Goal: Task Accomplishment & Management: Manage account settings

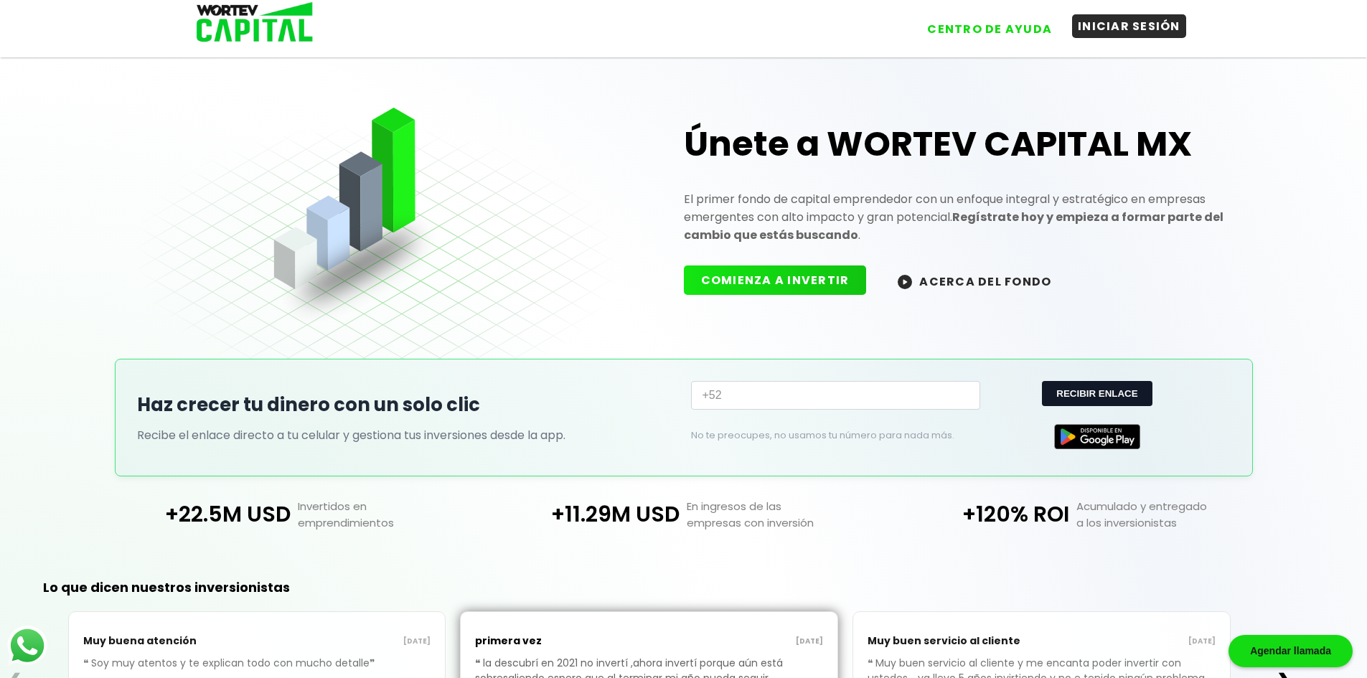
click at [1132, 31] on button "INICIAR SESIÓN" at bounding box center [1129, 26] width 114 height 24
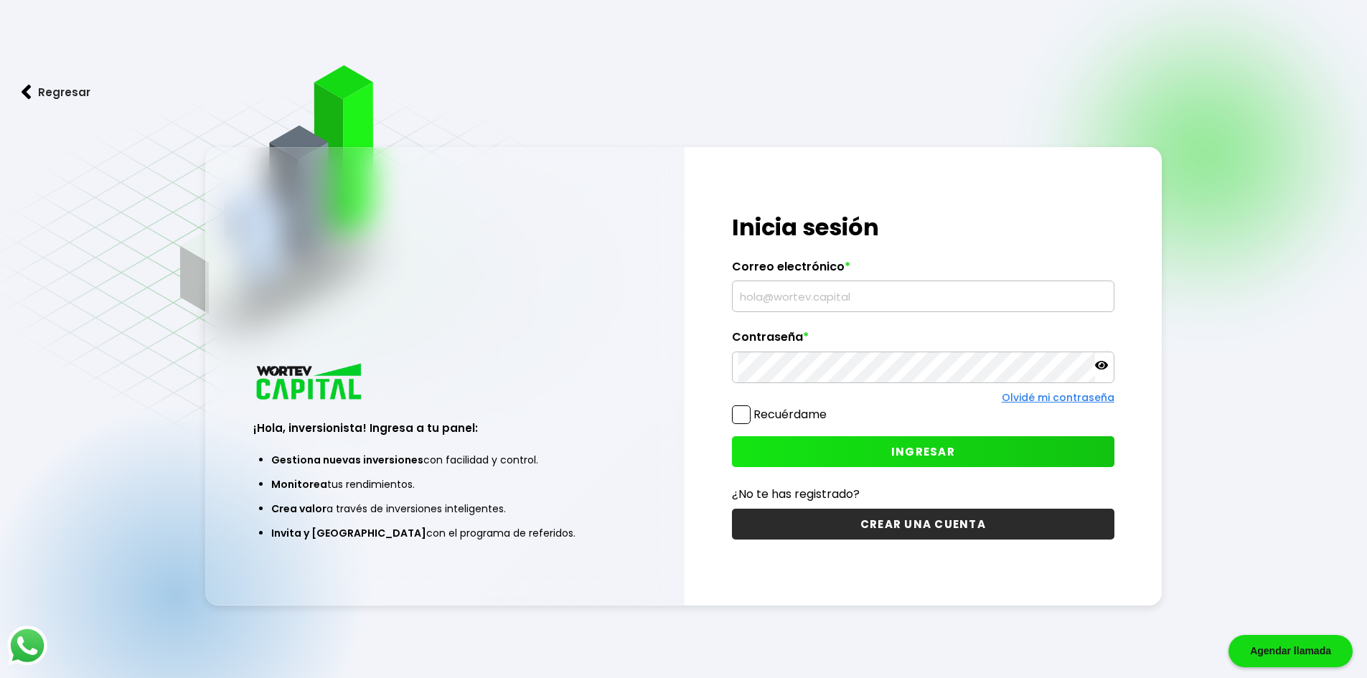
type input "[EMAIL_ADDRESS][DOMAIN_NAME]"
click at [866, 458] on button "INGRESAR" at bounding box center [923, 451] width 383 height 31
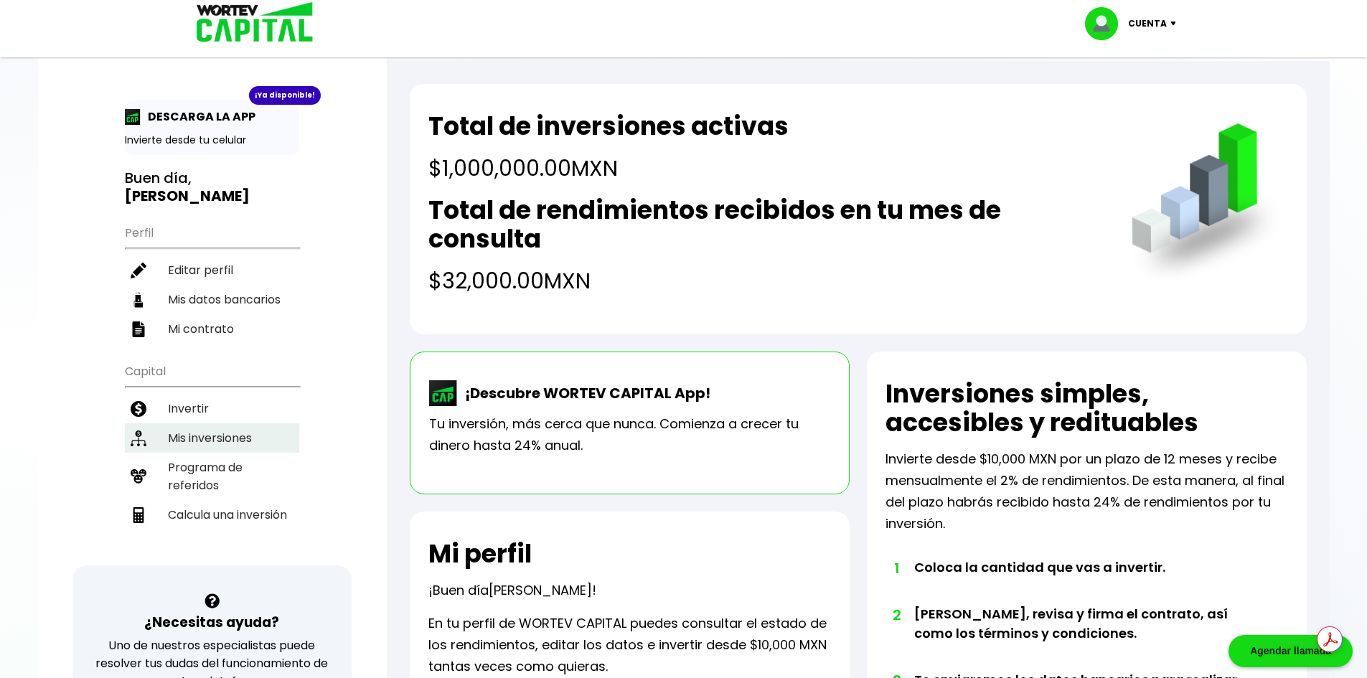
click at [196, 423] on li "Mis inversiones" at bounding box center [212, 437] width 174 height 29
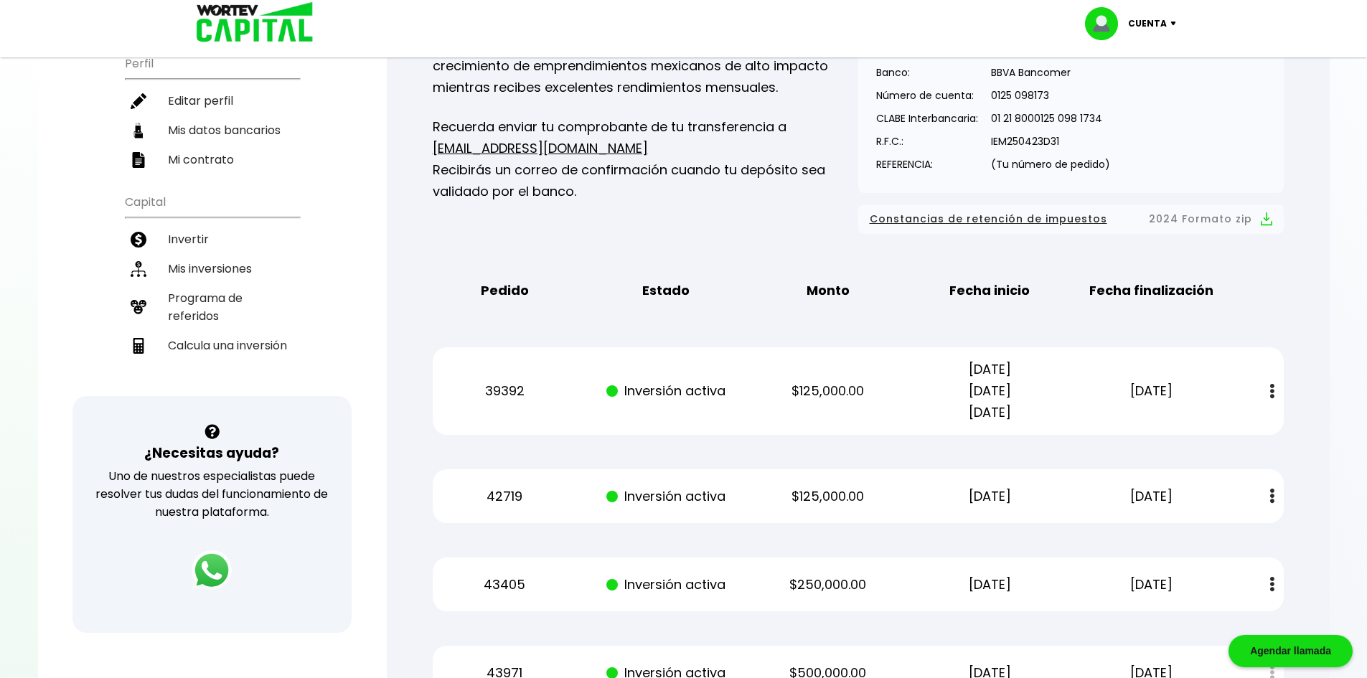
scroll to position [190, 0]
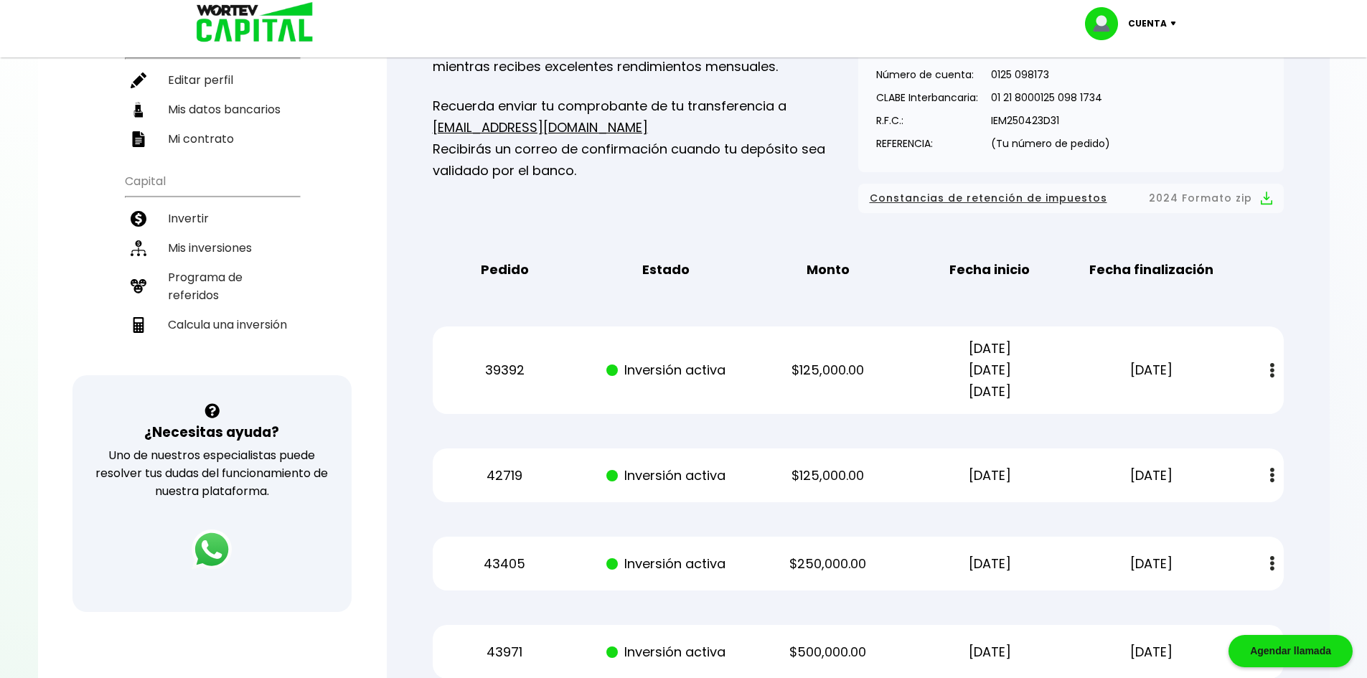
click at [1173, 24] on img at bounding box center [1176, 24] width 19 height 4
click at [1136, 92] on li "Cerrar sesión" at bounding box center [1132, 95] width 115 height 29
